Goal: Transaction & Acquisition: Register for event/course

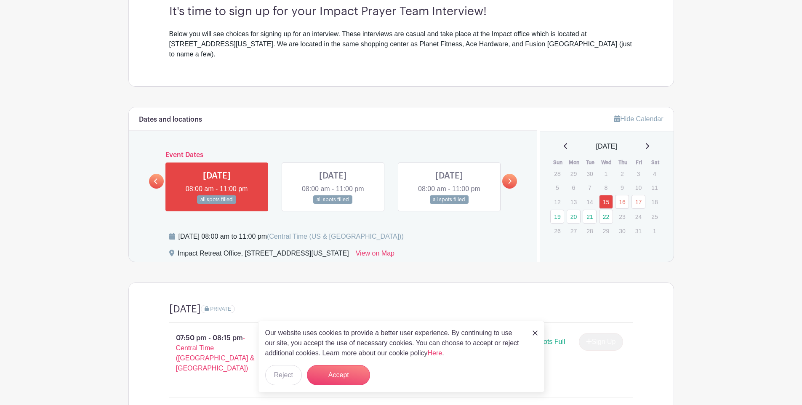
scroll to position [256, 0]
click at [553, 210] on link "19" at bounding box center [557, 217] width 14 height 14
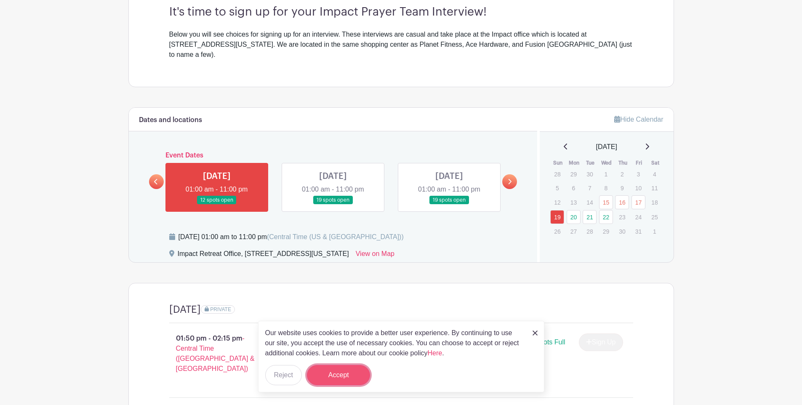
click at [356, 373] on button "Accept" at bounding box center [338, 375] width 63 height 20
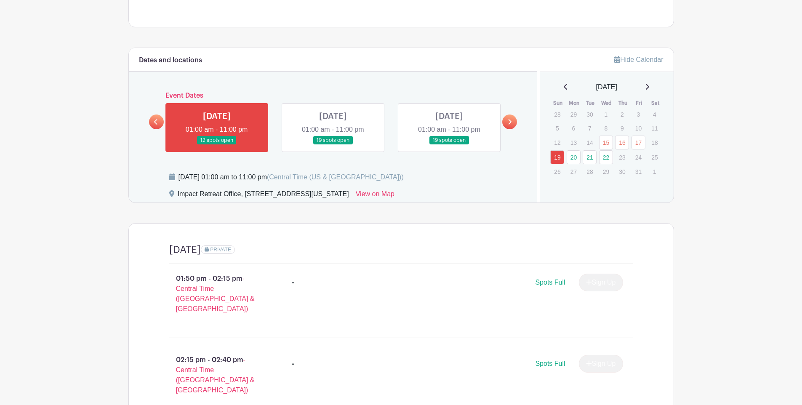
scroll to position [337, 0]
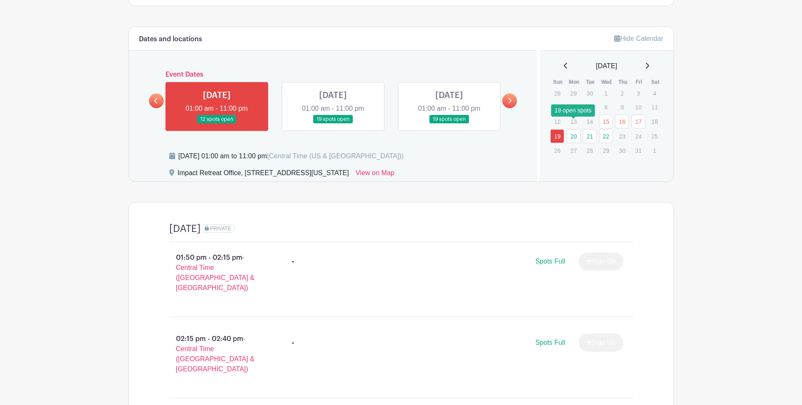
click at [577, 129] on link "20" at bounding box center [574, 136] width 14 height 14
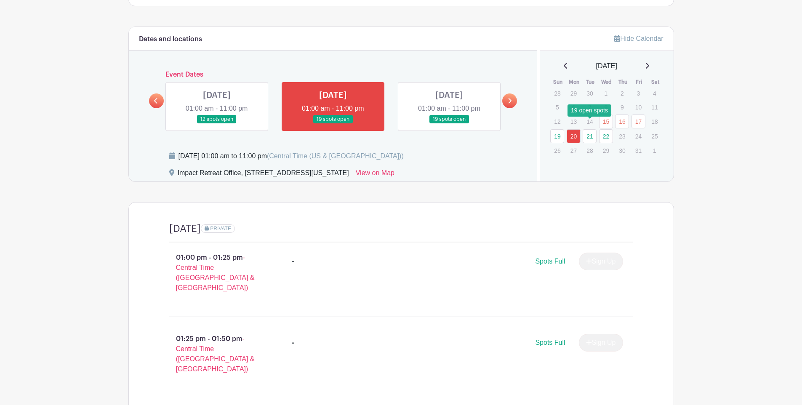
click at [586, 129] on link "21" at bounding box center [590, 136] width 14 height 14
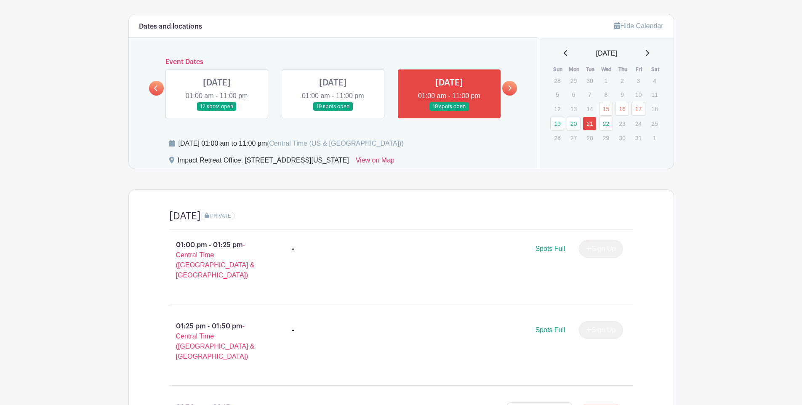
scroll to position [346, 0]
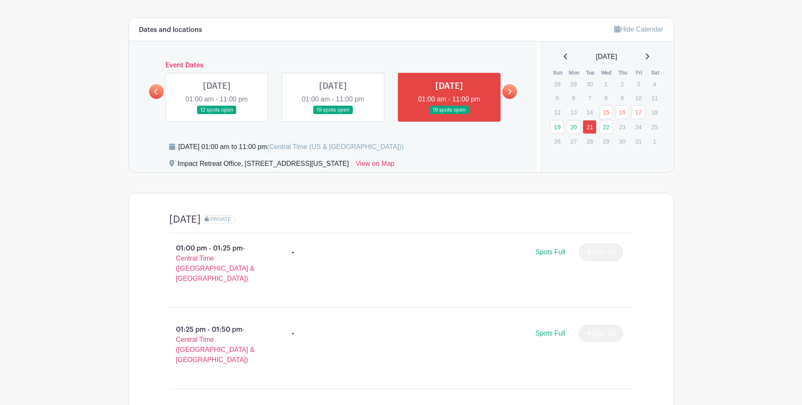
click at [333, 115] on link at bounding box center [333, 115] width 0 height 0
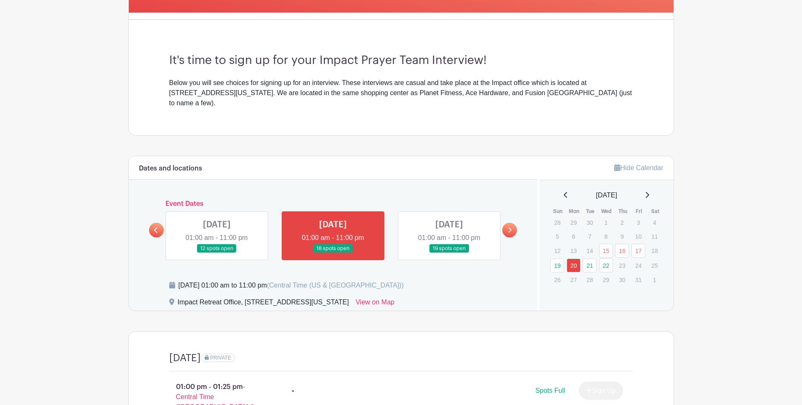
scroll to position [200, 0]
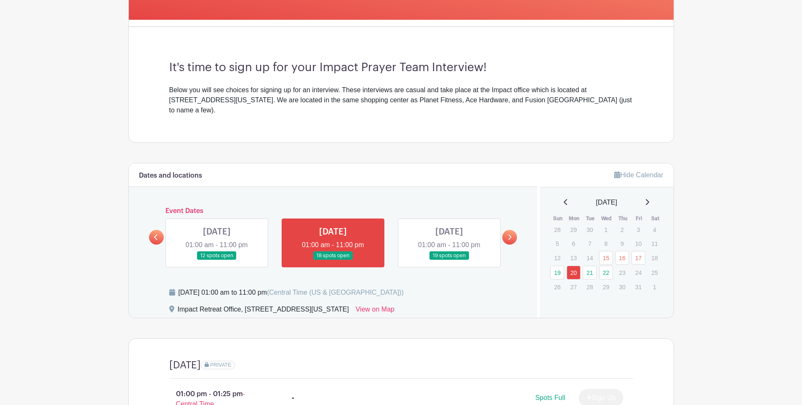
click at [604, 266] on link "22" at bounding box center [606, 273] width 14 height 14
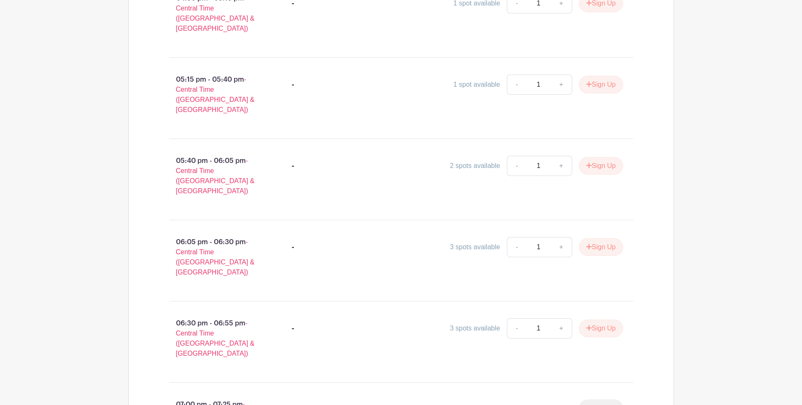
scroll to position [1245, 0]
click at [557, 238] on link "+" at bounding box center [561, 248] width 21 height 20
click at [512, 238] on link "-" at bounding box center [516, 248] width 19 height 20
type input "1"
click at [512, 238] on link "-" at bounding box center [516, 248] width 19 height 20
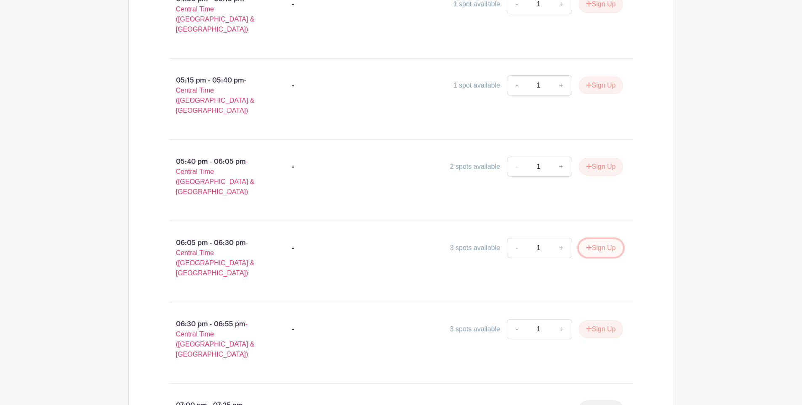
click at [599, 239] on button "Sign Up" at bounding box center [601, 248] width 44 height 18
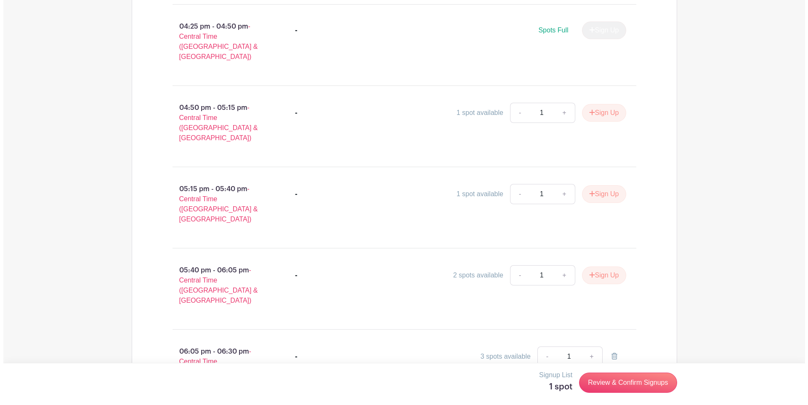
scroll to position [1138, 0]
click at [613, 352] on icon at bounding box center [611, 355] width 6 height 7
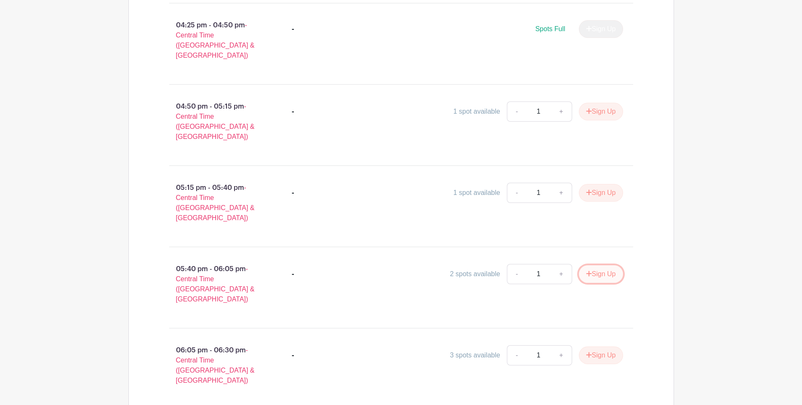
click at [593, 265] on button "Sign Up" at bounding box center [601, 274] width 44 height 18
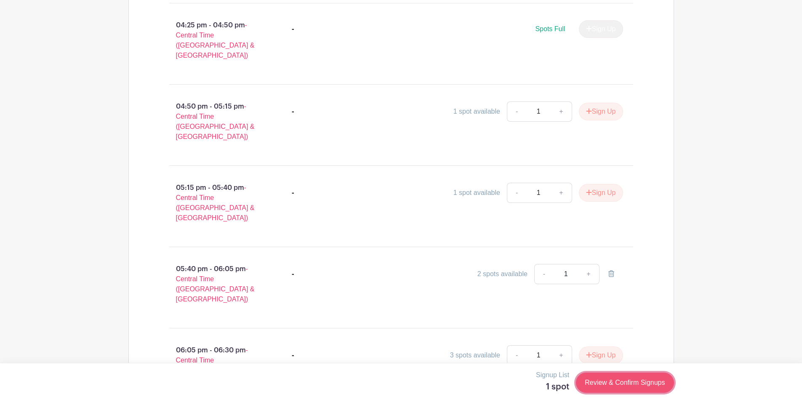
click at [610, 388] on link "Review & Confirm Signups" at bounding box center [625, 383] width 98 height 20
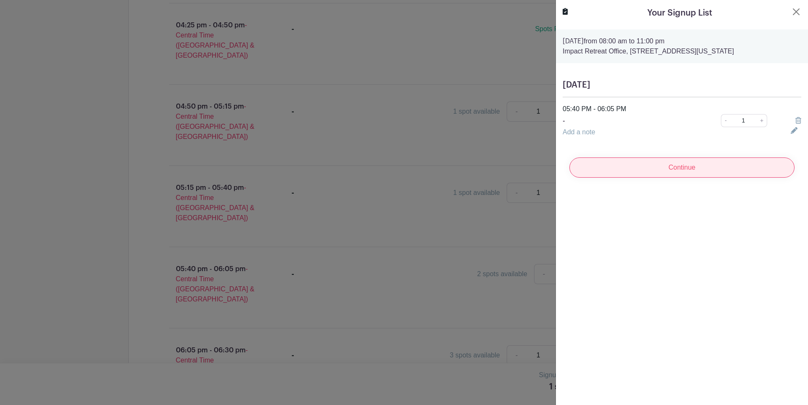
click at [680, 167] on input "Continue" at bounding box center [682, 167] width 225 height 20
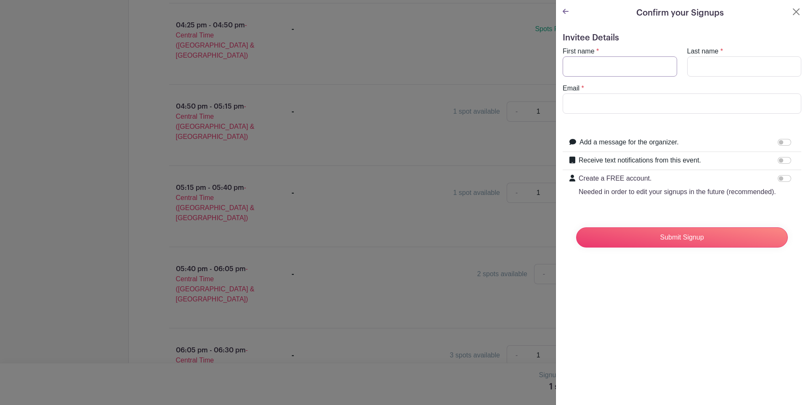
click at [619, 64] on input "First name" at bounding box center [620, 66] width 115 height 20
type input "[PERSON_NAME]"
type input "[PERSON_NAME][EMAIL_ADDRESS][DOMAIN_NAME]"
drag, startPoint x: 607, startPoint y: 68, endPoint x: 538, endPoint y: 71, distance: 69.1
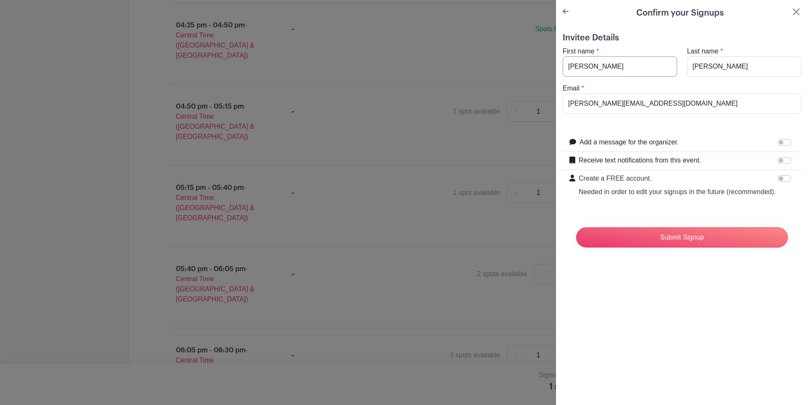
type input "[PERSON_NAME]"
click at [750, 125] on form "Invitee Details First name * [PERSON_NAME] Last name * [PERSON_NAME] Email * [P…" at bounding box center [682, 143] width 239 height 221
click at [778, 162] on input "Receive text notifications from this event." at bounding box center [784, 160] width 13 height 7
checkbox input "true"
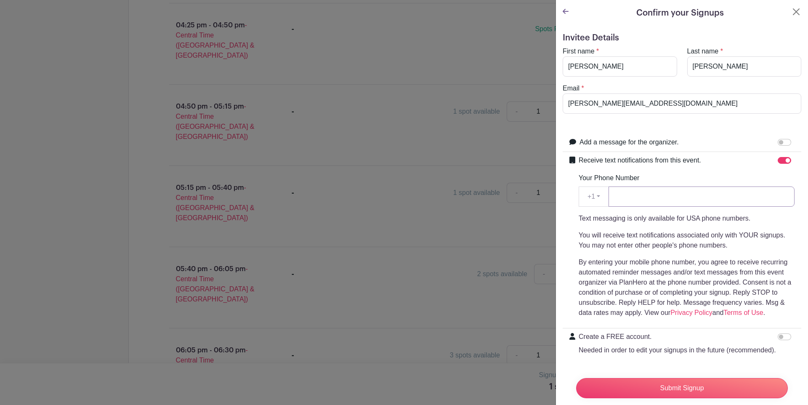
click at [697, 203] on input "Your Phone Number" at bounding box center [702, 196] width 186 height 20
type input "2104284993"
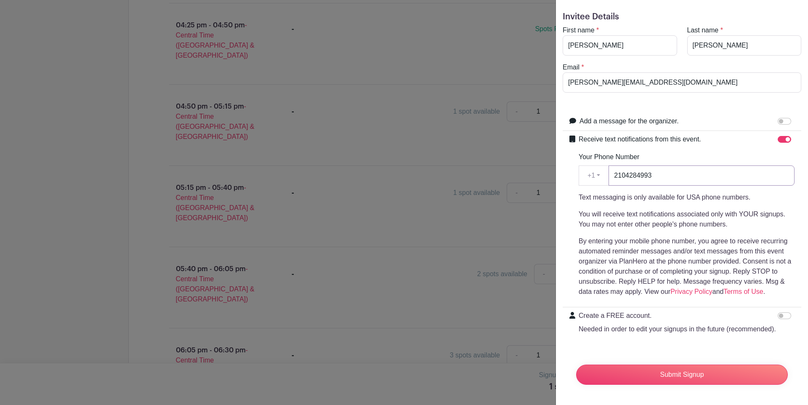
scroll to position [37, 0]
click at [784, 136] on input "Receive text notifications from this event." at bounding box center [784, 139] width 13 height 7
checkbox input "false"
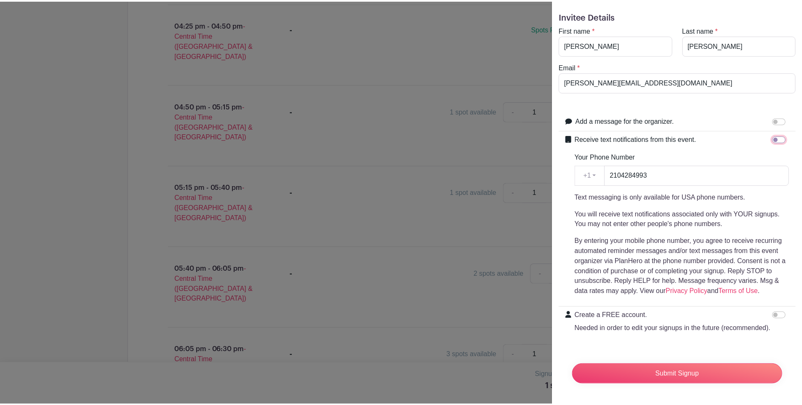
scroll to position [0, 0]
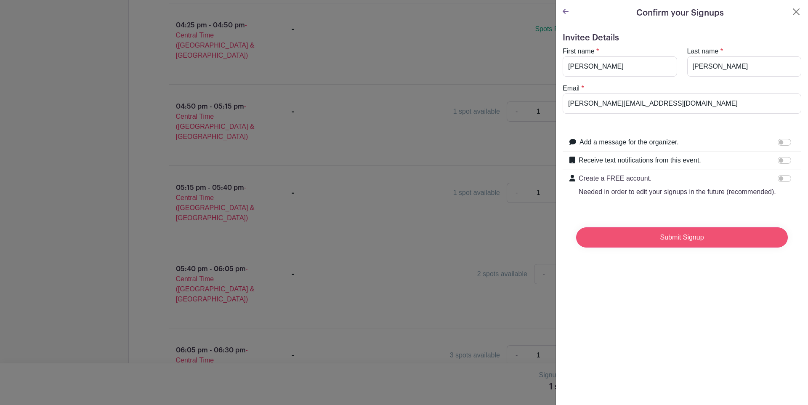
click at [671, 242] on input "Submit Signup" at bounding box center [682, 237] width 212 height 20
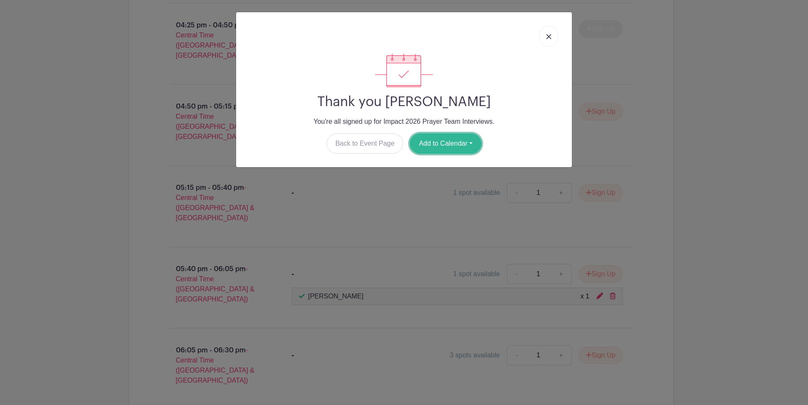
click at [463, 139] on button "Add to Calendar" at bounding box center [446, 143] width 72 height 20
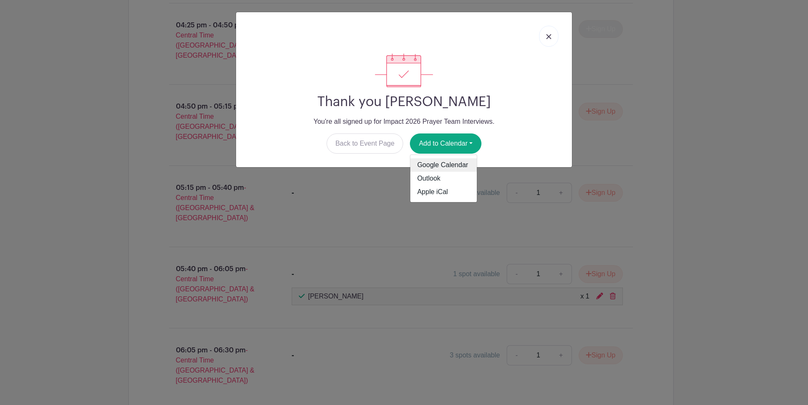
click at [440, 161] on link "Google Calendar" at bounding box center [443, 164] width 67 height 13
click at [555, 39] on link at bounding box center [548, 36] width 19 height 21
